Goal: Transaction & Acquisition: Purchase product/service

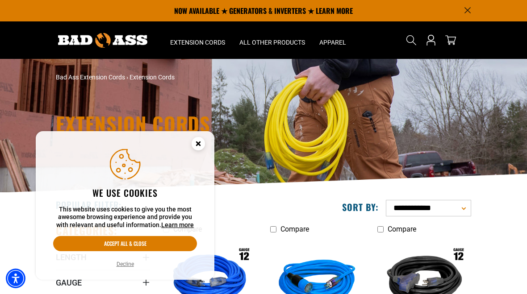
click at [206, 142] on icon "Cookie Consent" at bounding box center [198, 145] width 27 height 27
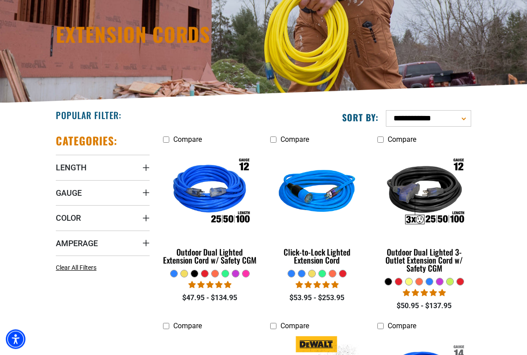
scroll to position [90, 0]
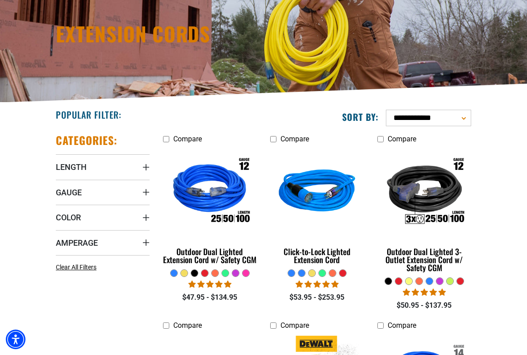
click at [86, 158] on summary "Length" at bounding box center [103, 166] width 94 height 25
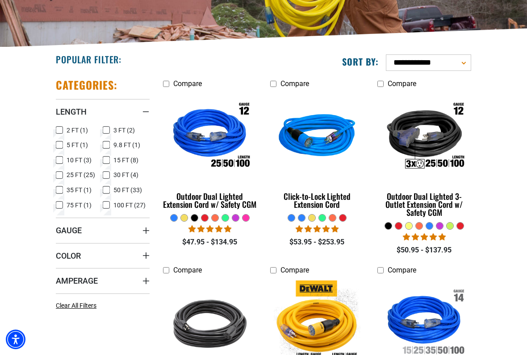
scroll to position [149, 0]
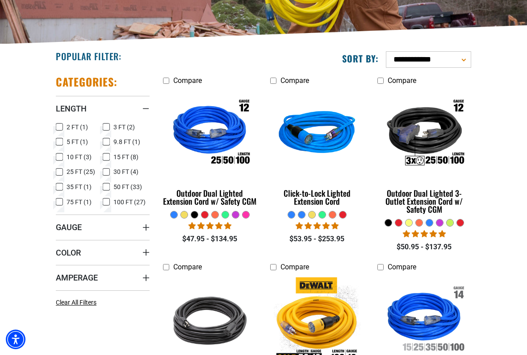
click at [109, 202] on icon at bounding box center [106, 202] width 7 height 12
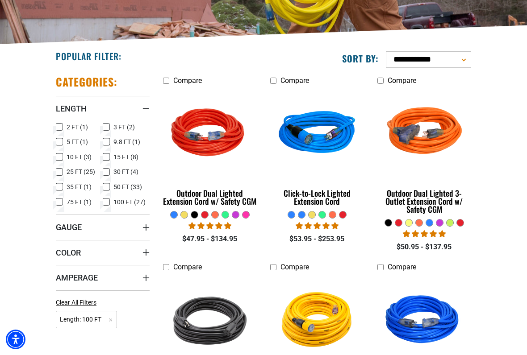
click at [108, 202] on icon at bounding box center [106, 202] width 5 height 5
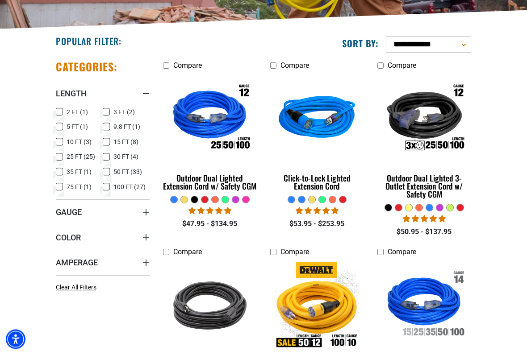
scroll to position [164, 0]
click at [82, 212] on span "Gauge" at bounding box center [69, 212] width 26 height 10
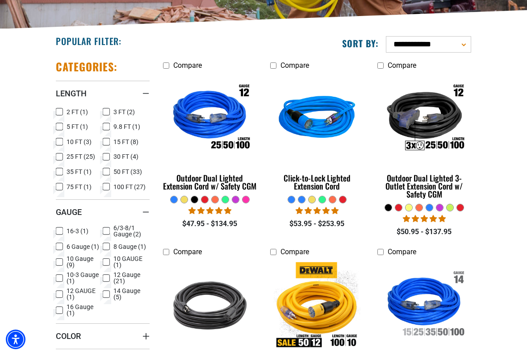
click at [61, 244] on icon at bounding box center [59, 247] width 7 height 12
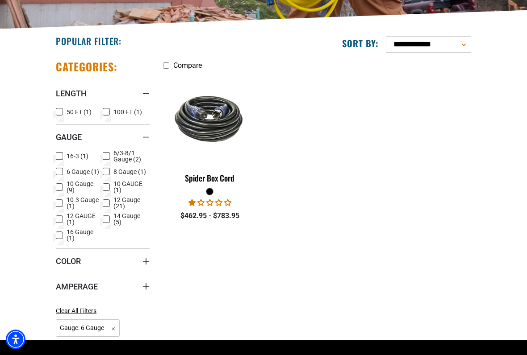
click at [63, 172] on label "6 Gauge (1) 6 Gauge (1 product)" at bounding box center [79, 172] width 47 height 12
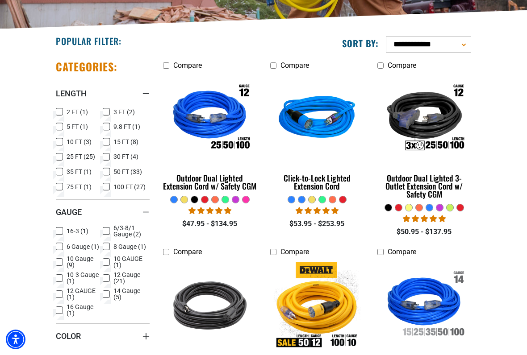
click at [64, 259] on label "10 Gauge (9) 10 Gauge (9 products)" at bounding box center [79, 262] width 47 height 12
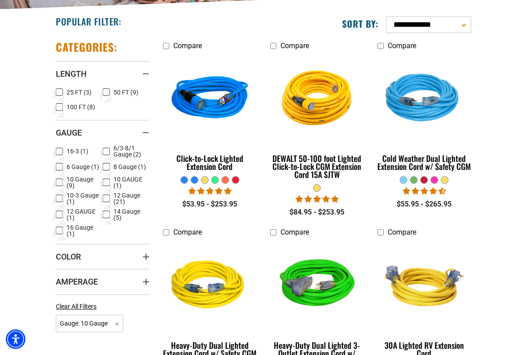
scroll to position [184, 0]
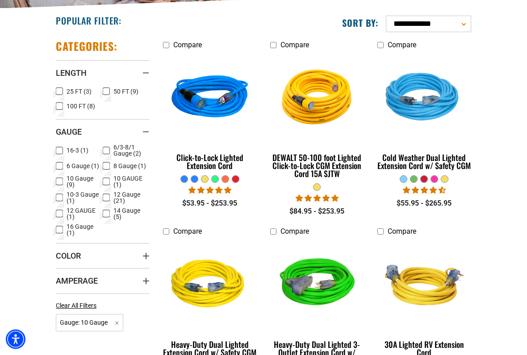
click at [93, 280] on span "Amperage" at bounding box center [77, 281] width 42 height 10
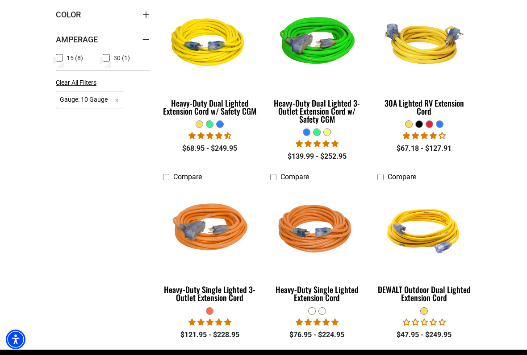
scroll to position [434, 0]
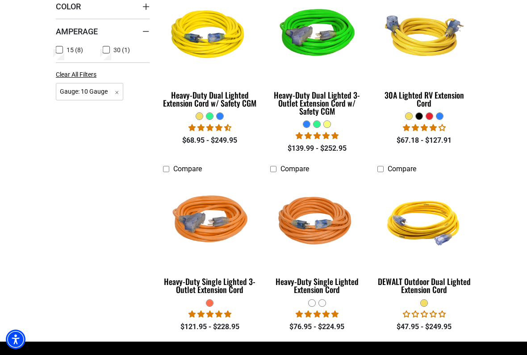
click at [433, 223] on img at bounding box center [424, 222] width 96 height 87
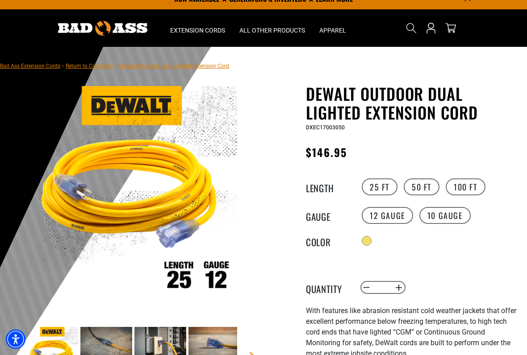
scroll to position [12, 0]
click at [469, 184] on label "100 FT" at bounding box center [465, 187] width 40 height 17
